Goal: Complete application form

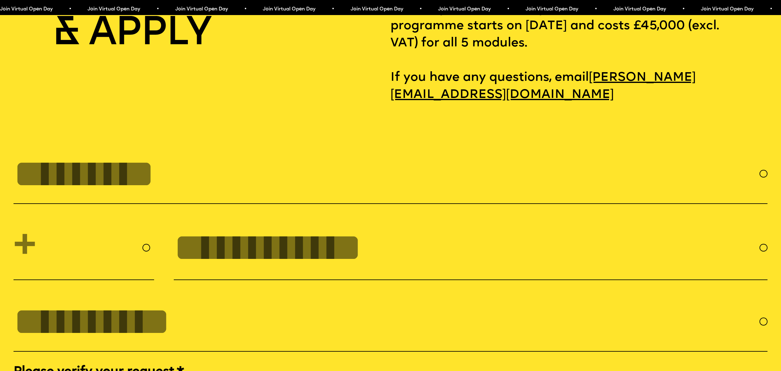
scroll to position [3504, 0]
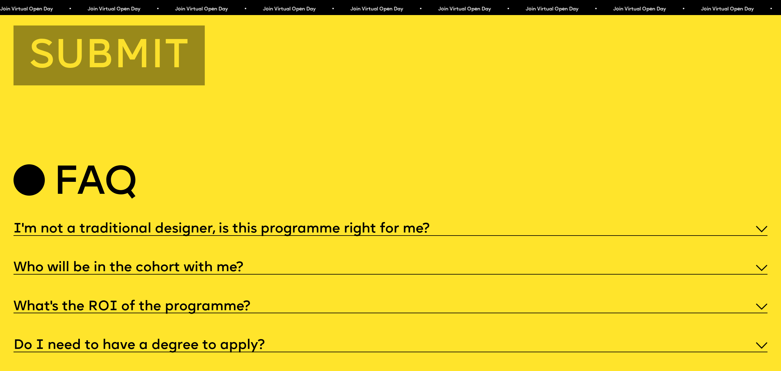
scroll to position [3911, 0]
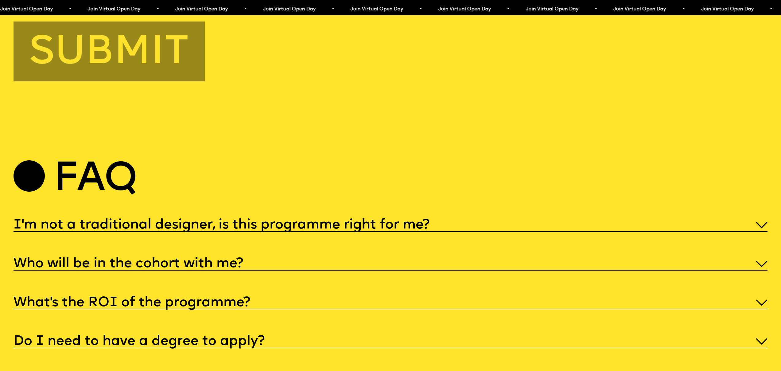
click at [307, 222] on h5 "I'm not a traditional designer, is this programme right for me?" at bounding box center [222, 225] width 416 height 6
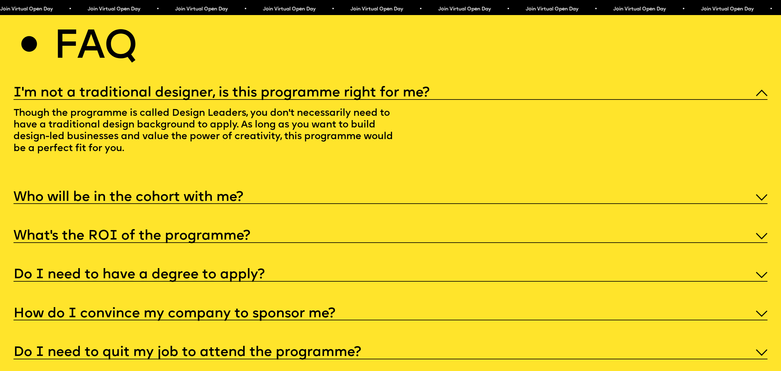
scroll to position [4043, 0]
click at [232, 194] on h5 "Who will be in the cohort with me?" at bounding box center [129, 197] width 230 height 6
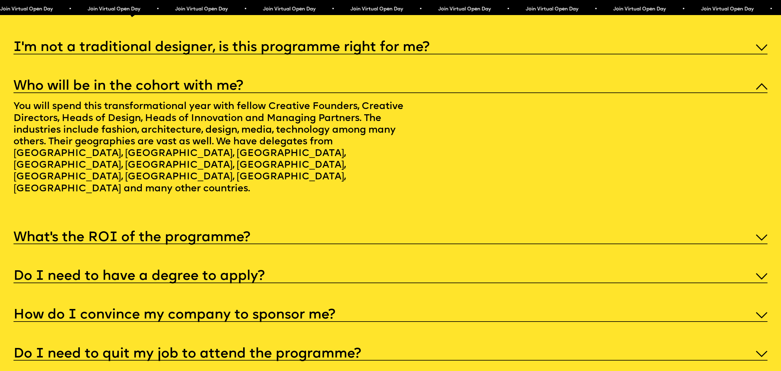
scroll to position [4091, 0]
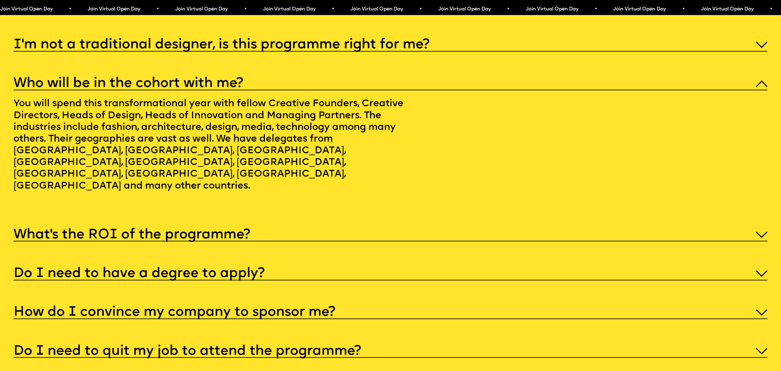
click at [232, 232] on h5 "What’s the ROI of the programme?" at bounding box center [132, 235] width 237 height 6
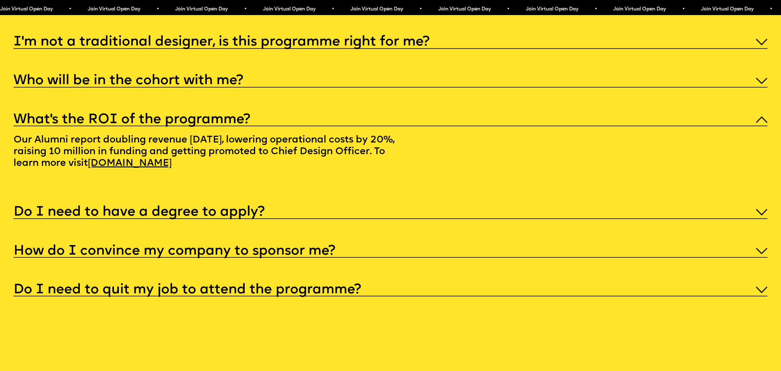
scroll to position [4095, 0]
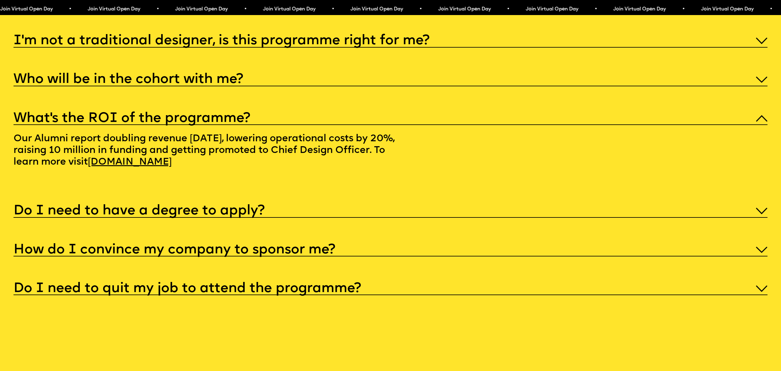
click at [230, 208] on h5 "Do I need to have a degree to apply?" at bounding box center [139, 211] width 251 height 6
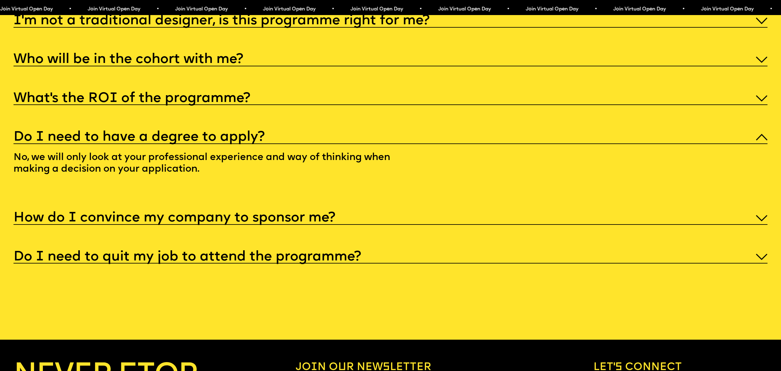
scroll to position [4119, 0]
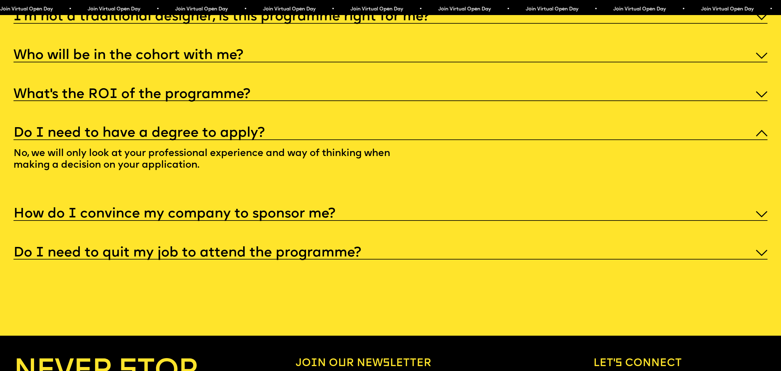
click at [233, 211] on h5 "How do I convince my company to sponsor me?" at bounding box center [175, 214] width 322 height 6
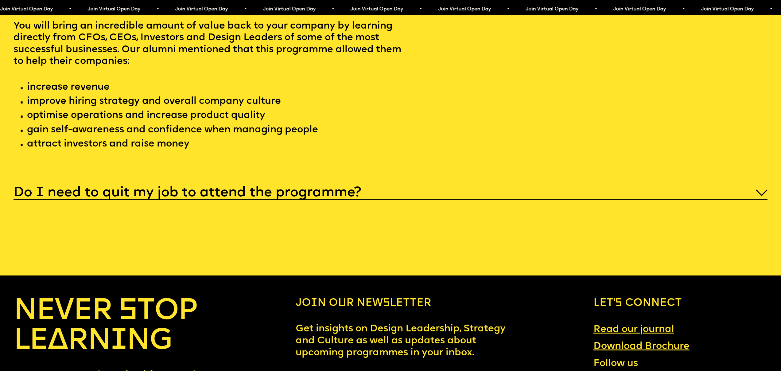
scroll to position [4291, 0]
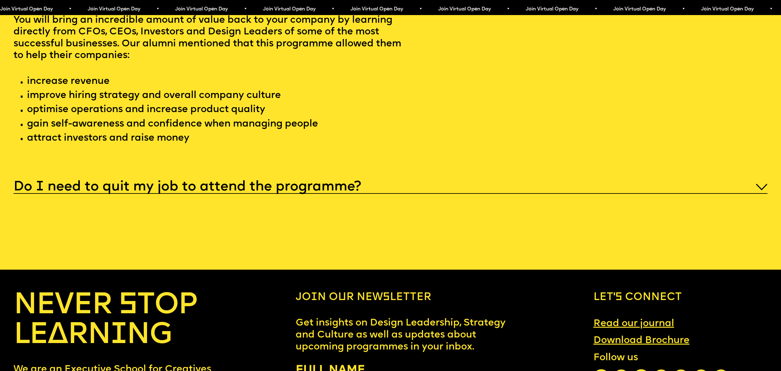
click at [240, 184] on h5 "Do I need to quit my job to attend the programme?" at bounding box center [188, 187] width 348 height 6
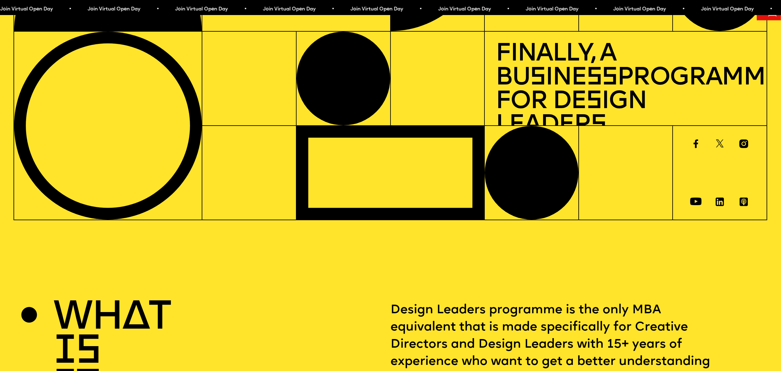
scroll to position [0, 0]
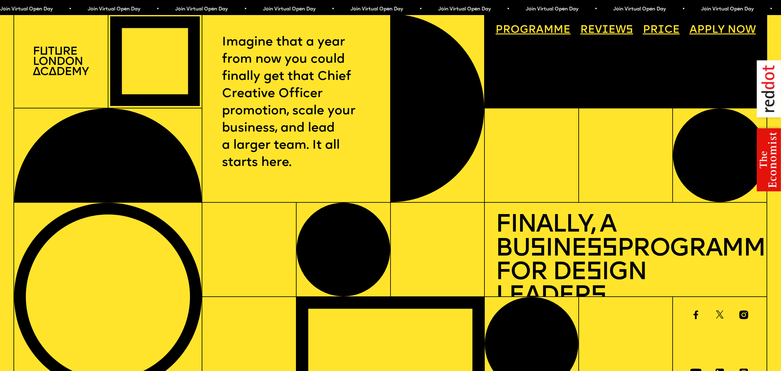
click at [666, 24] on link "Price" at bounding box center [662, 31] width 48 height 22
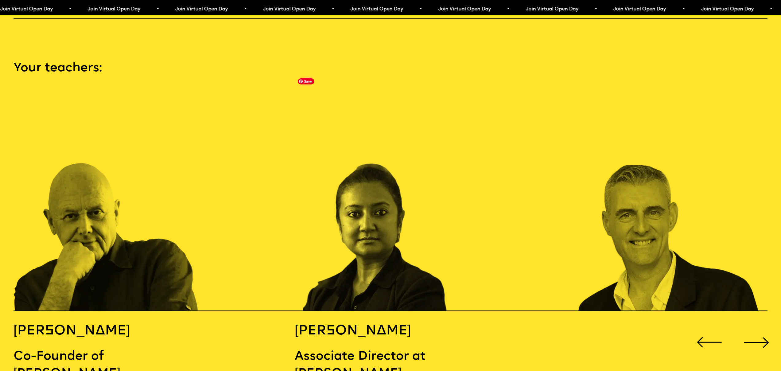
scroll to position [1137, 0]
click at [755, 327] on div "Next slide" at bounding box center [756, 342] width 31 height 31
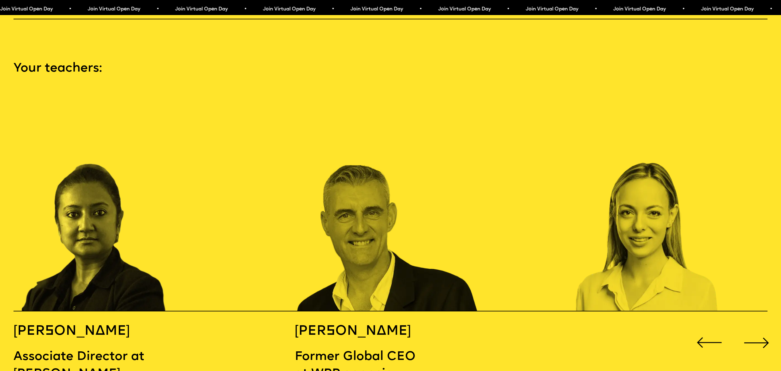
click at [755, 327] on div "Next slide" at bounding box center [756, 342] width 31 height 31
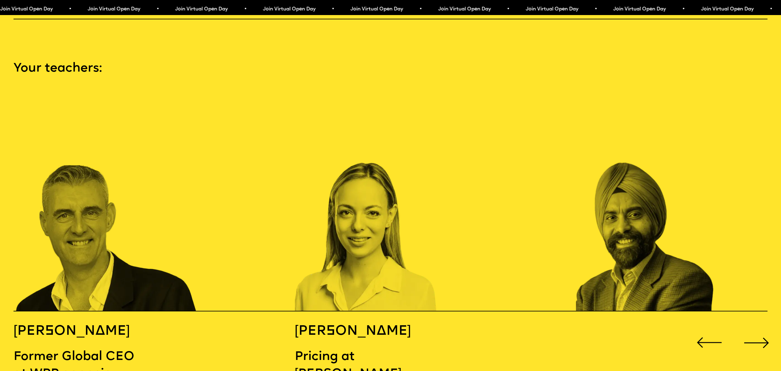
click at [755, 327] on div "Next slide" at bounding box center [756, 342] width 31 height 31
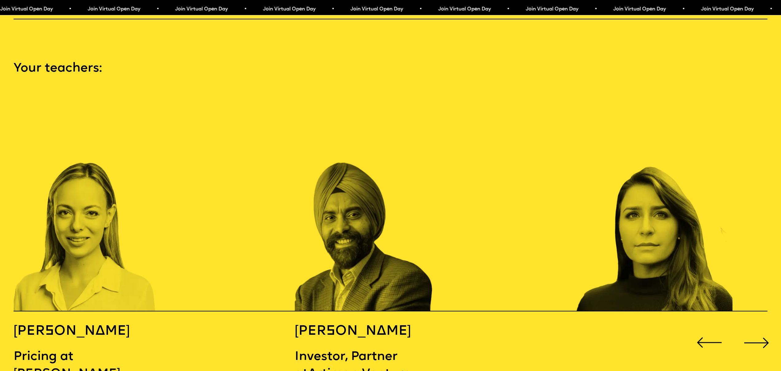
click at [755, 327] on div "Next slide" at bounding box center [756, 342] width 31 height 31
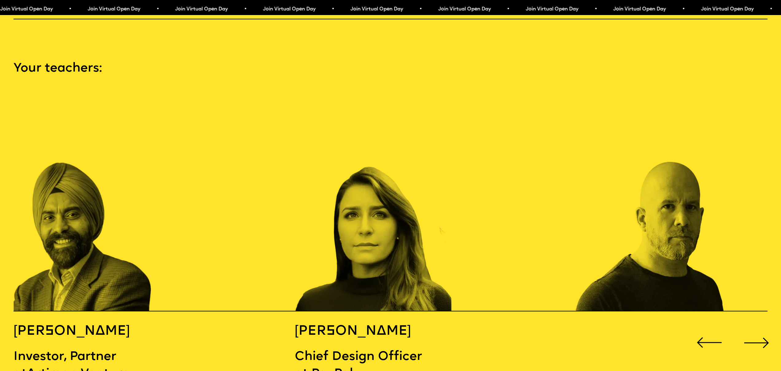
click at [755, 327] on div "Next slide" at bounding box center [756, 342] width 31 height 31
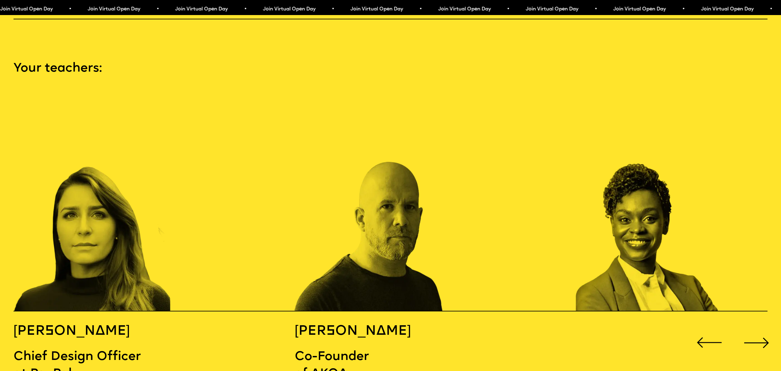
click at [755, 327] on div "Next slide" at bounding box center [756, 342] width 31 height 31
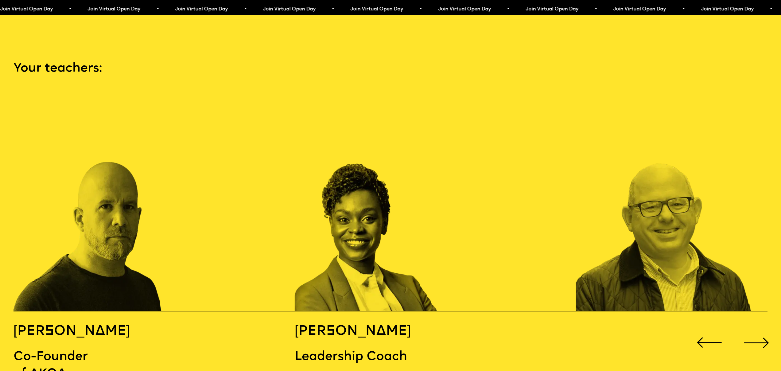
click at [755, 327] on div "Next slide" at bounding box center [756, 342] width 31 height 31
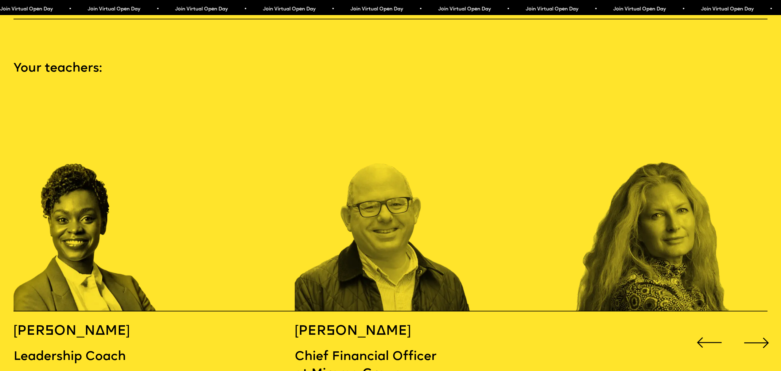
click at [755, 327] on div "Next slide" at bounding box center [756, 342] width 31 height 31
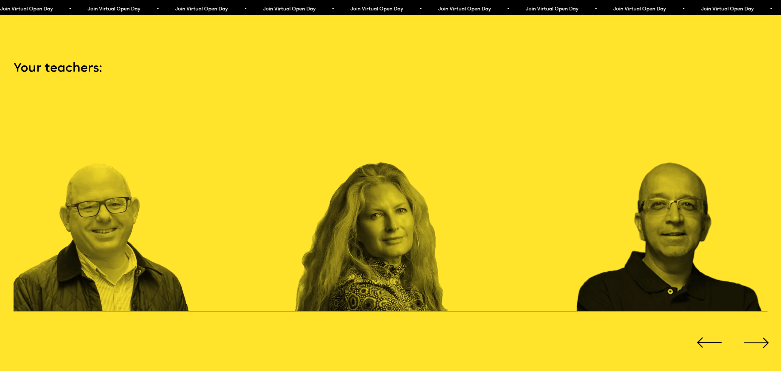
click at [755, 327] on div "Next slide" at bounding box center [756, 342] width 31 height 31
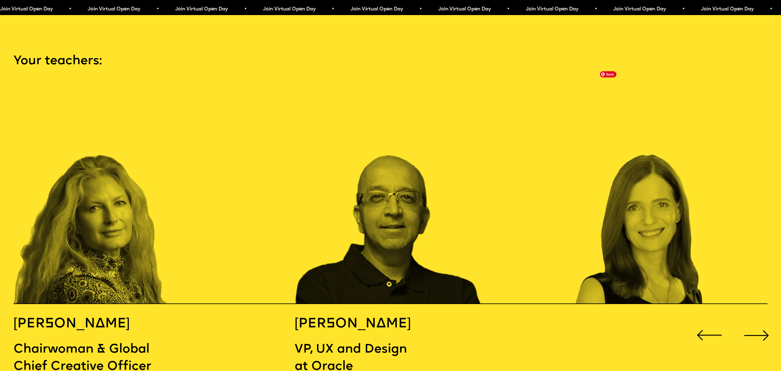
scroll to position [1152, 0]
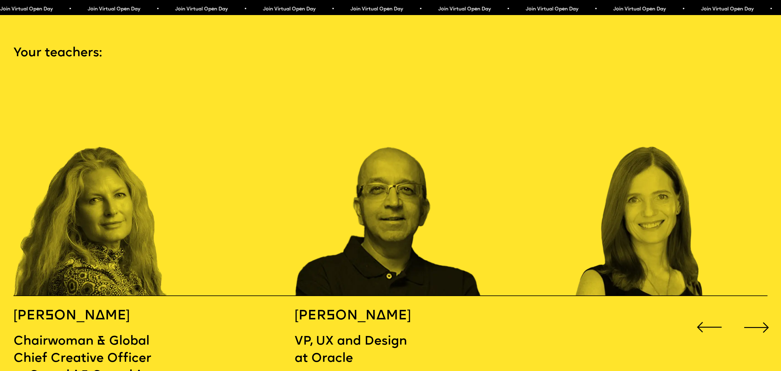
click at [748, 312] on div "Next slide" at bounding box center [756, 327] width 31 height 31
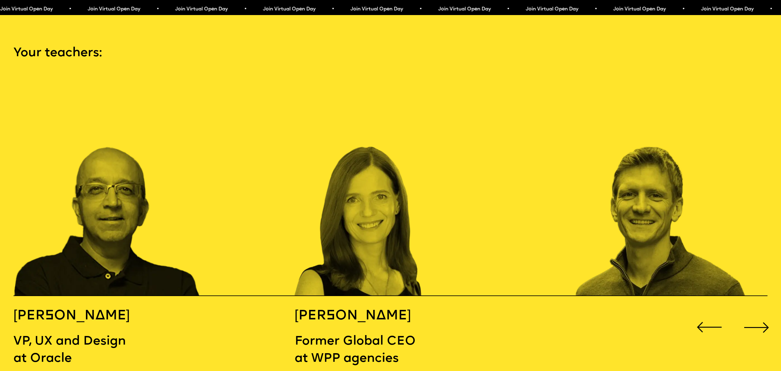
click at [748, 312] on div "Next slide" at bounding box center [756, 327] width 31 height 31
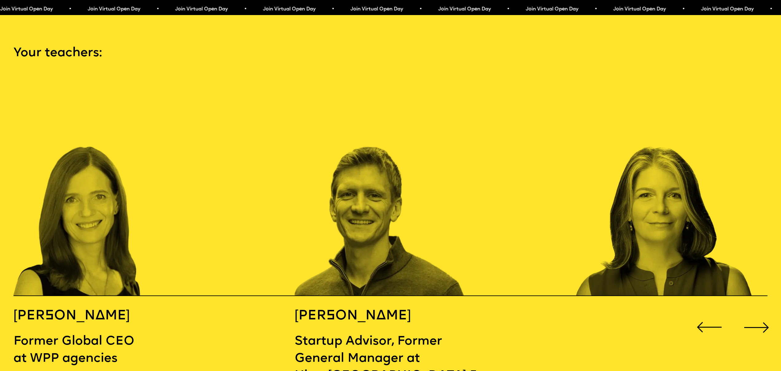
click at [748, 312] on div "Next slide" at bounding box center [756, 327] width 31 height 31
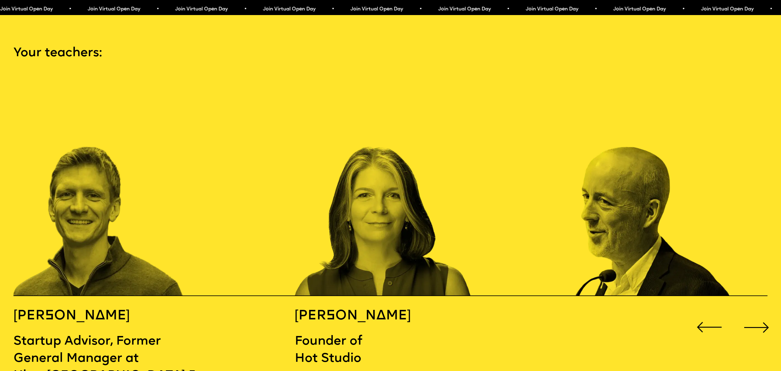
click at [748, 312] on div "Next slide" at bounding box center [756, 327] width 31 height 31
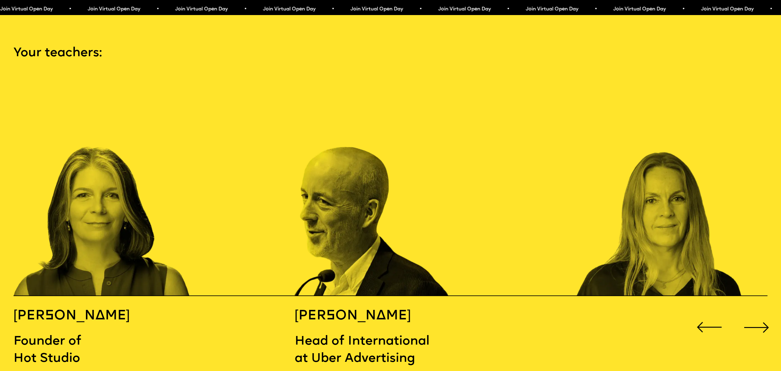
click at [748, 312] on div "Next slide" at bounding box center [756, 327] width 31 height 31
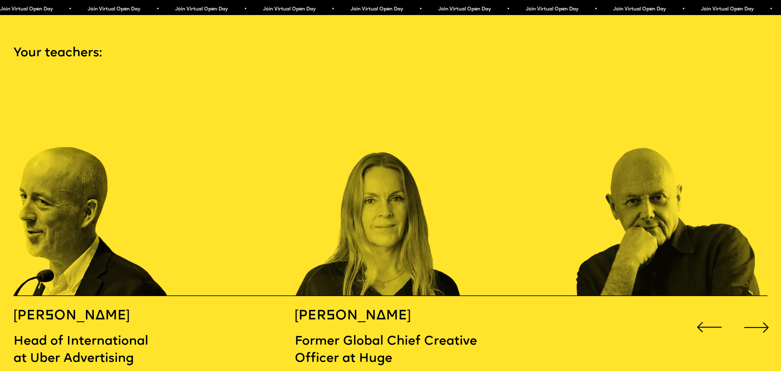
click at [748, 312] on div "Next slide" at bounding box center [756, 327] width 31 height 31
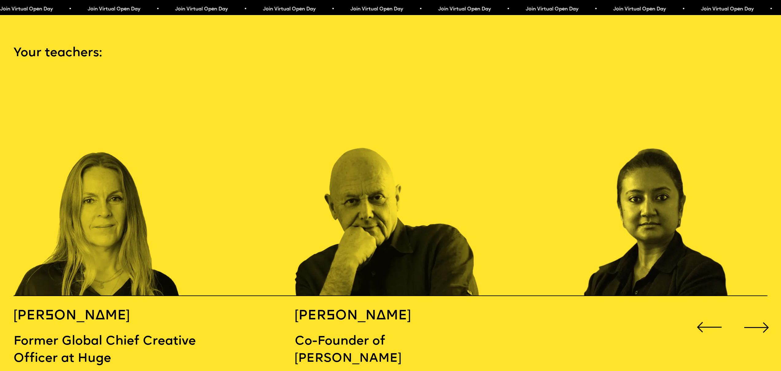
click at [748, 312] on div "Next slide" at bounding box center [756, 327] width 31 height 31
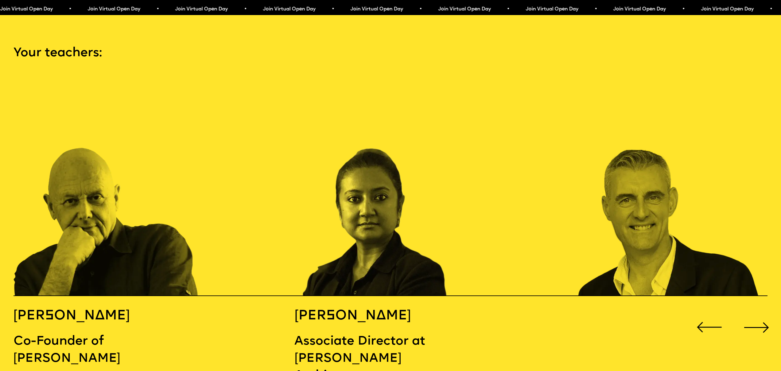
click at [748, 312] on div "Next slide" at bounding box center [756, 327] width 31 height 31
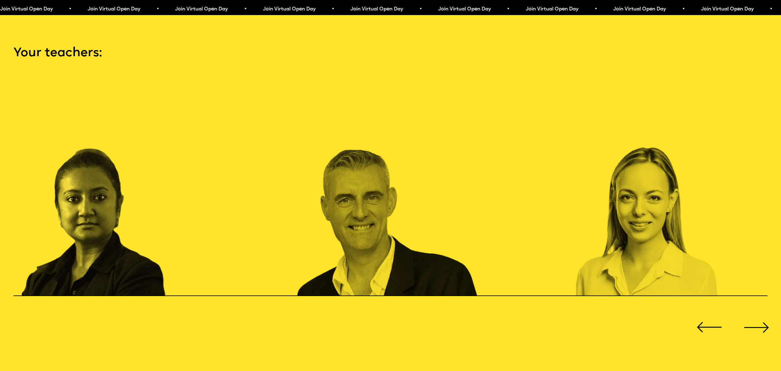
click at [748, 312] on div "Next slide" at bounding box center [756, 327] width 31 height 31
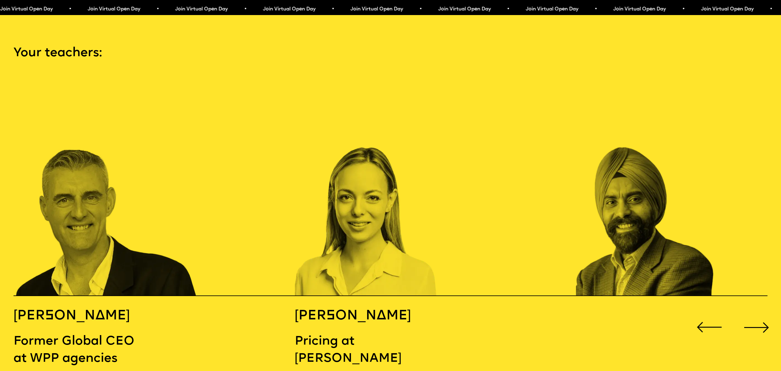
click at [748, 312] on div "Next slide" at bounding box center [756, 327] width 31 height 31
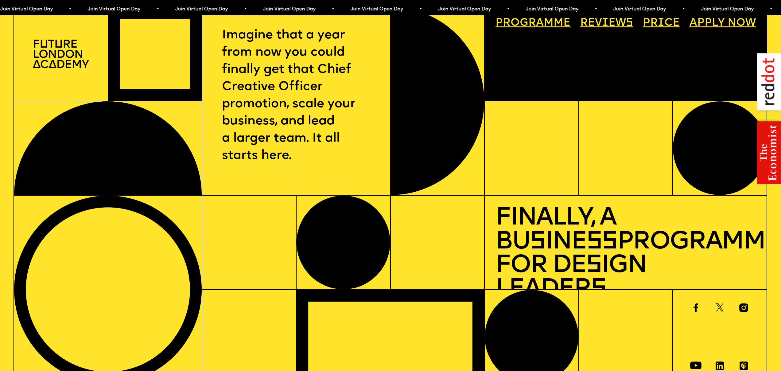
scroll to position [0, 0]
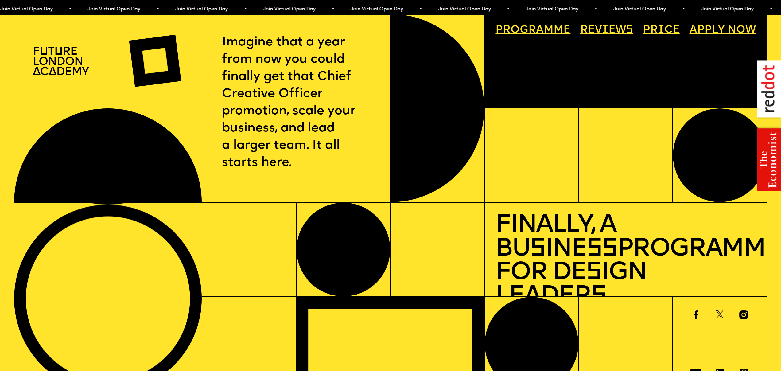
click at [556, 28] on link "Progr a mme" at bounding box center [534, 31] width 86 height 22
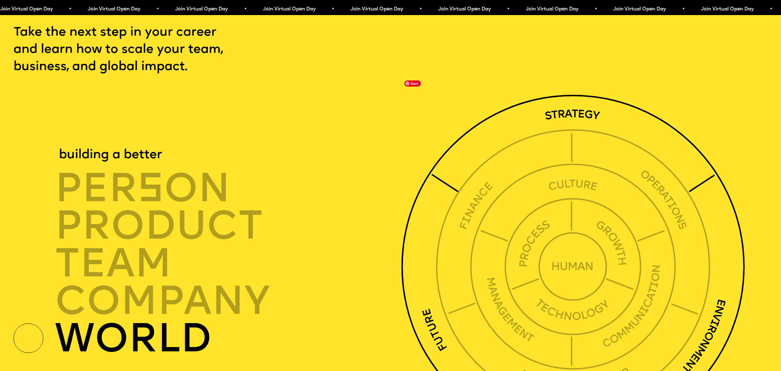
scroll to position [2779, 0]
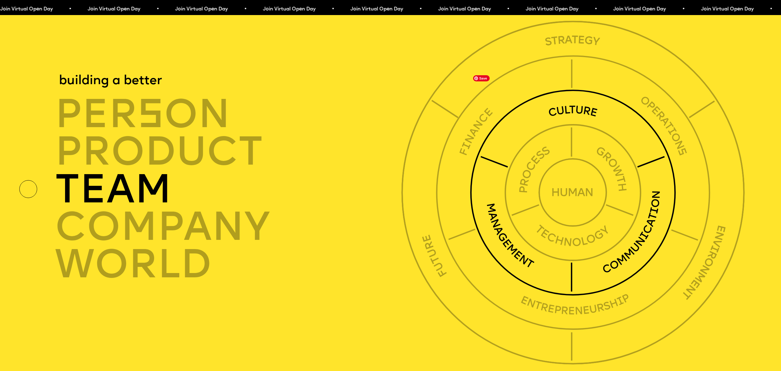
click at [474, 157] on img at bounding box center [573, 192] width 206 height 206
click at [554, 100] on img at bounding box center [573, 192] width 206 height 206
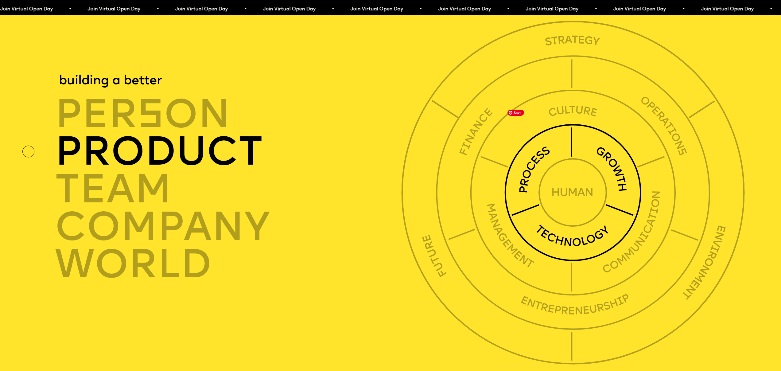
click at [556, 138] on img at bounding box center [574, 193] width 138 height 138
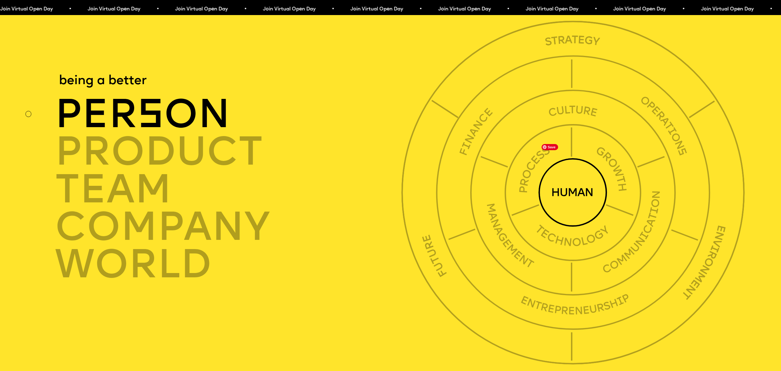
click at [566, 175] on img at bounding box center [573, 192] width 69 height 69
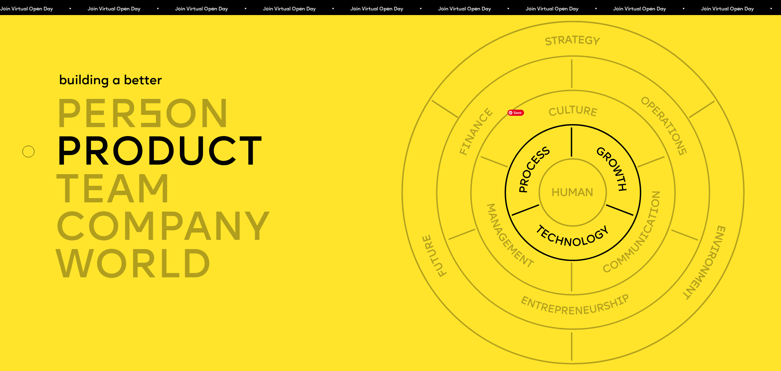
click at [569, 216] on img at bounding box center [574, 193] width 138 height 138
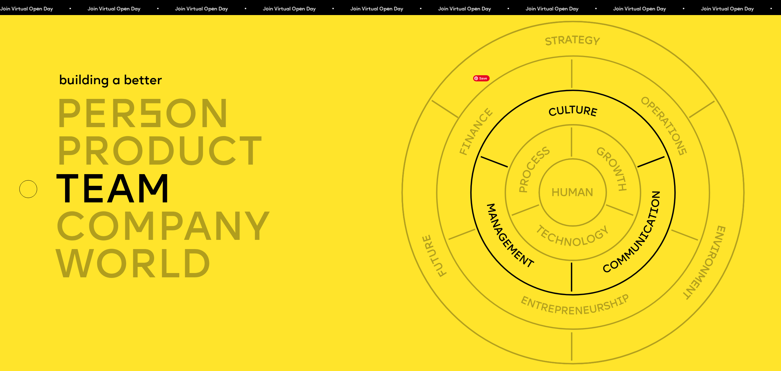
click at [558, 275] on img at bounding box center [573, 192] width 206 height 206
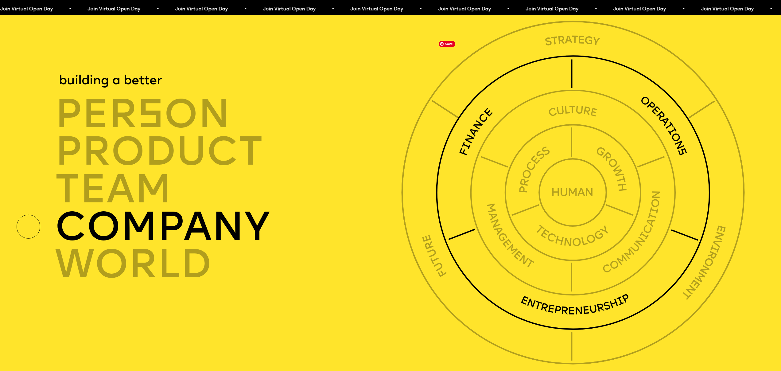
click at [547, 302] on img at bounding box center [573, 192] width 275 height 275
click at [202, 209] on div "company" at bounding box center [231, 227] width 352 height 37
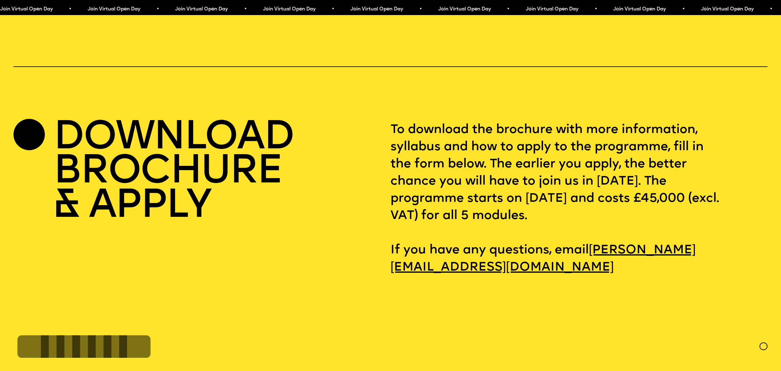
scroll to position [3331, 0]
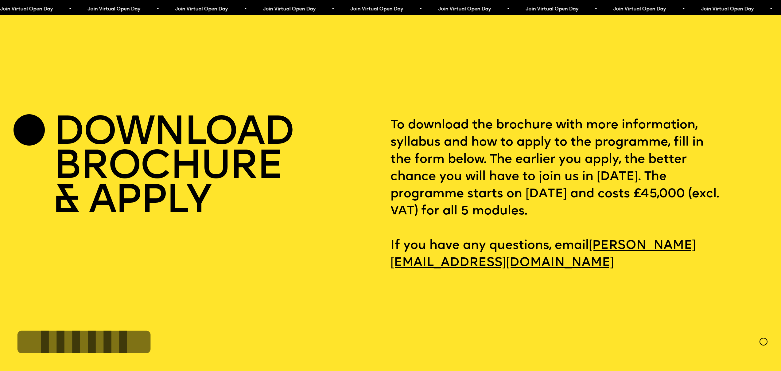
click at [136, 141] on h2 "DOWNLOAD BROCHURE & APPLY" at bounding box center [173, 168] width 240 height 103
drag, startPoint x: 30, startPoint y: 117, endPoint x: 41, endPoint y: 119, distance: 11.6
click at [30, 117] on div at bounding box center [29, 129] width 31 height 31
click at [122, 136] on h2 "DOWNLOAD BROCHURE & APPLY" at bounding box center [173, 168] width 240 height 103
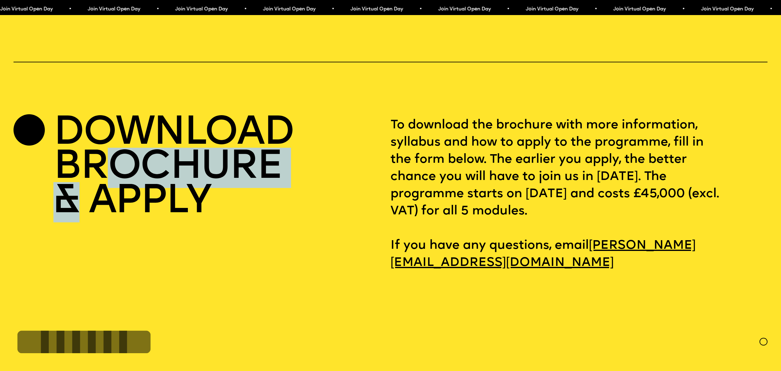
drag, startPoint x: 92, startPoint y: 158, endPoint x: 81, endPoint y: 179, distance: 24.0
click at [81, 179] on h2 "DOWNLOAD BROCHURE & APPLY" at bounding box center [173, 168] width 240 height 103
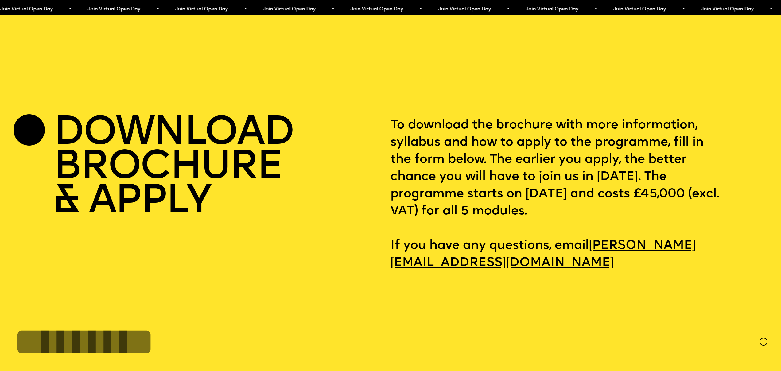
drag, startPoint x: 84, startPoint y: 186, endPoint x: 143, endPoint y: 210, distance: 63.5
click at [108, 196] on h2 "DOWNLOAD BROCHURE & APPLY" at bounding box center [173, 168] width 240 height 103
click at [208, 320] on input "FULL NAME" at bounding box center [387, 342] width 746 height 44
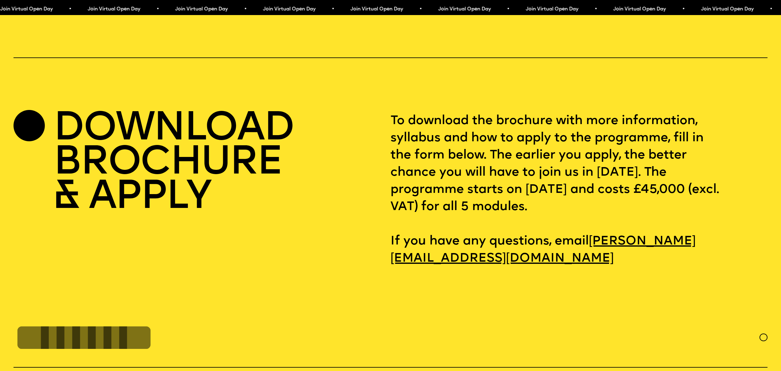
scroll to position [3413, 0]
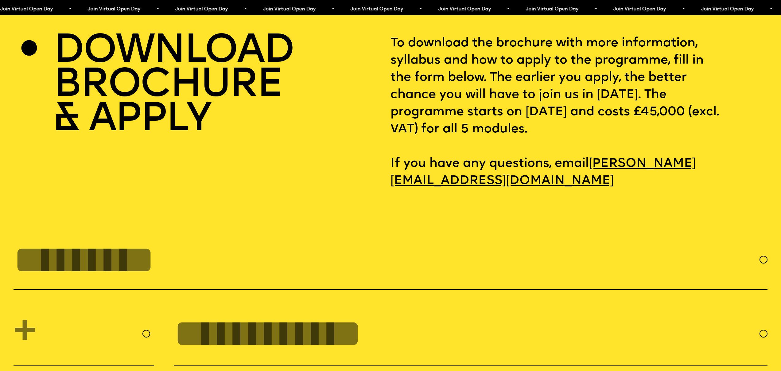
click at [212, 253] on input "FULL NAME" at bounding box center [387, 260] width 746 height 44
click at [207, 239] on input "FULL NAME" at bounding box center [387, 260] width 746 height 44
click at [199, 243] on input "FULL NAME" at bounding box center [387, 260] width 746 height 44
click at [154, 255] on input "FULL NAME" at bounding box center [387, 260] width 746 height 44
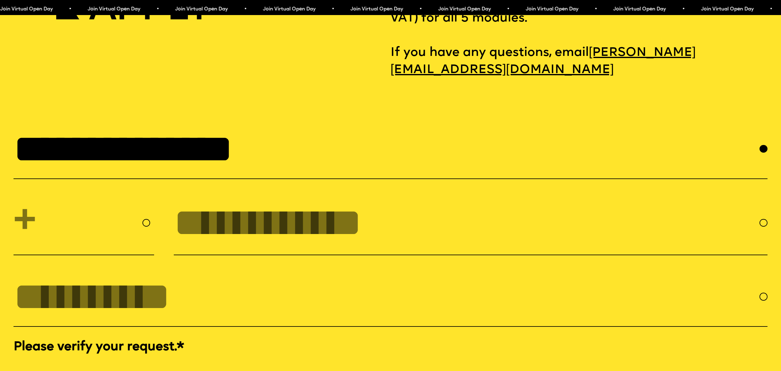
scroll to position [3527, 0]
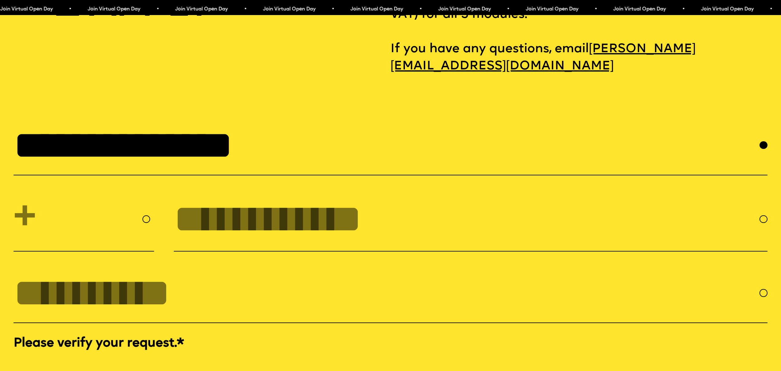
type input "**********"
click at [185, 275] on input "EMAIL *" at bounding box center [387, 293] width 746 height 44
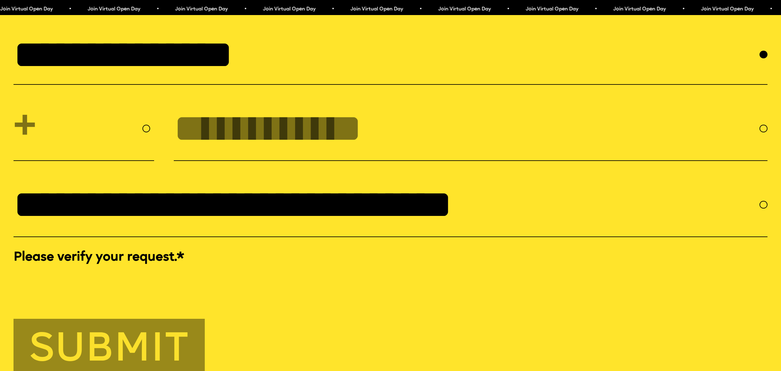
scroll to position [3733, 0]
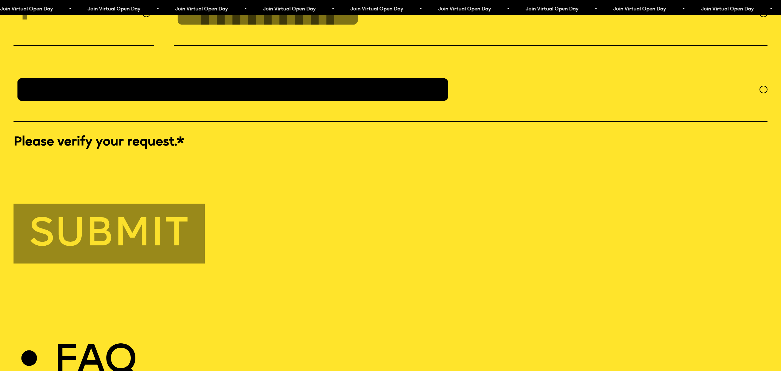
type input "**********"
click at [72, 232] on button "Submit" at bounding box center [109, 234] width 191 height 60
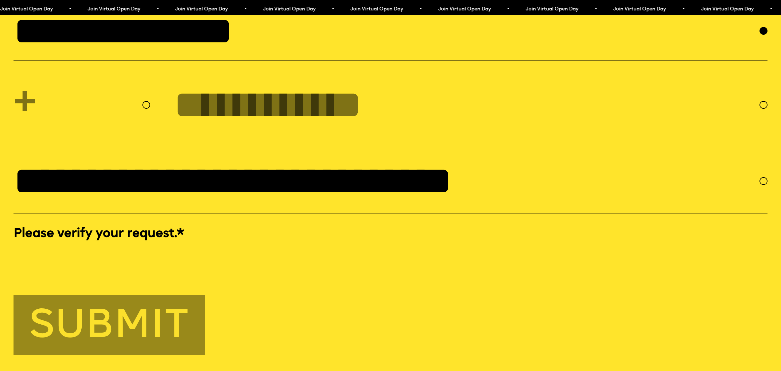
scroll to position [3592, 0]
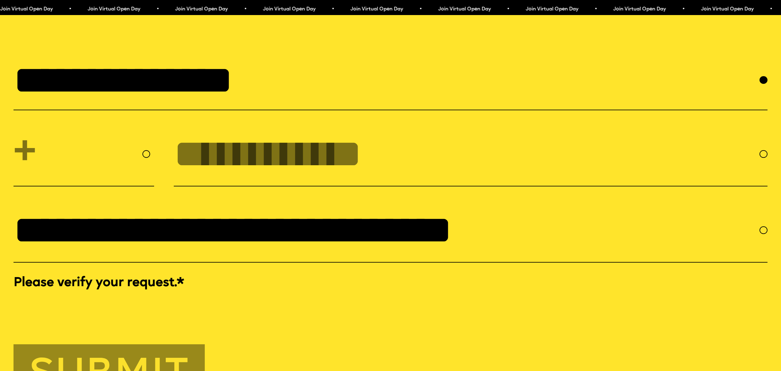
click at [80, 152] on select "**********" at bounding box center [84, 154] width 141 height 48
select select "**"
click at [14, 130] on select "**********" at bounding box center [84, 154] width 141 height 48
click at [183, 148] on input "tel" at bounding box center [467, 154] width 586 height 44
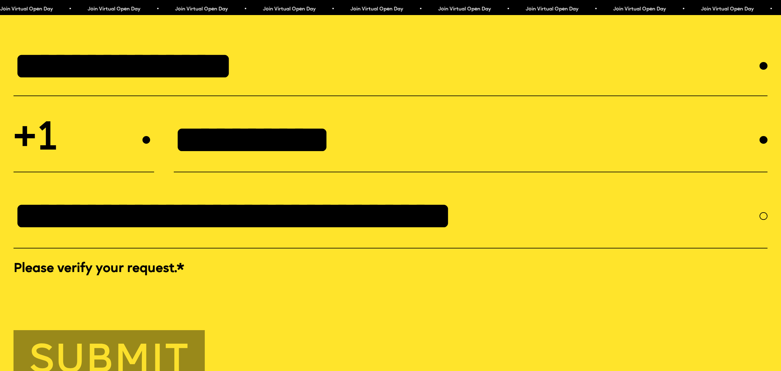
scroll to position [3720, 0]
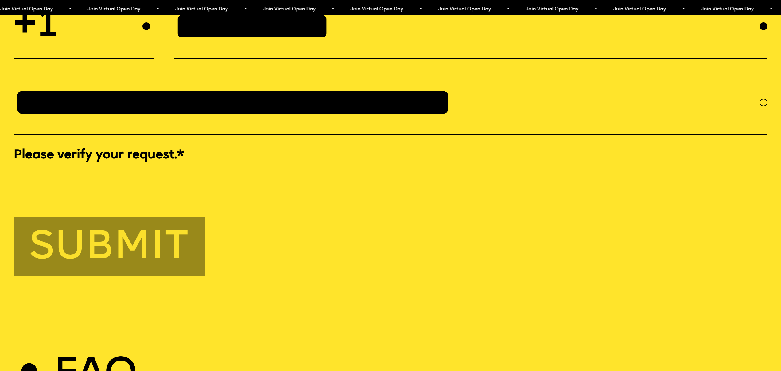
type input "**********"
click at [130, 241] on button "Submit" at bounding box center [109, 247] width 191 height 60
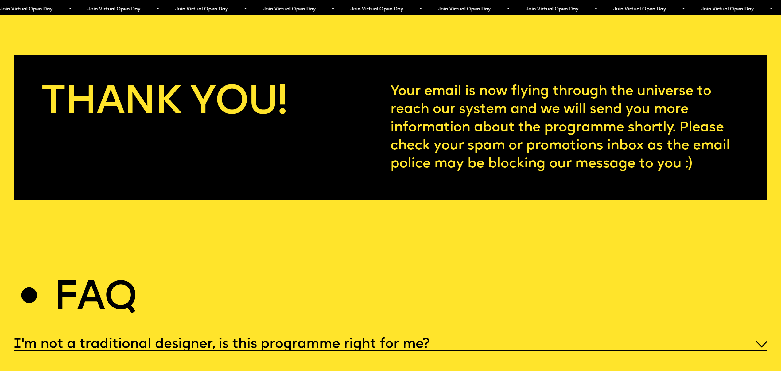
scroll to position [3584, 0]
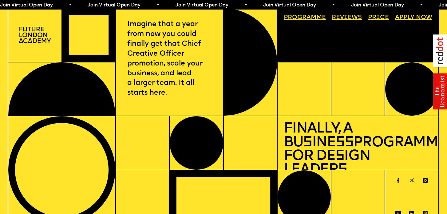
click at [297, 16] on link "Progr a mme" at bounding box center [304, 17] width 48 height 12
